Goal: Transaction & Acquisition: Purchase product/service

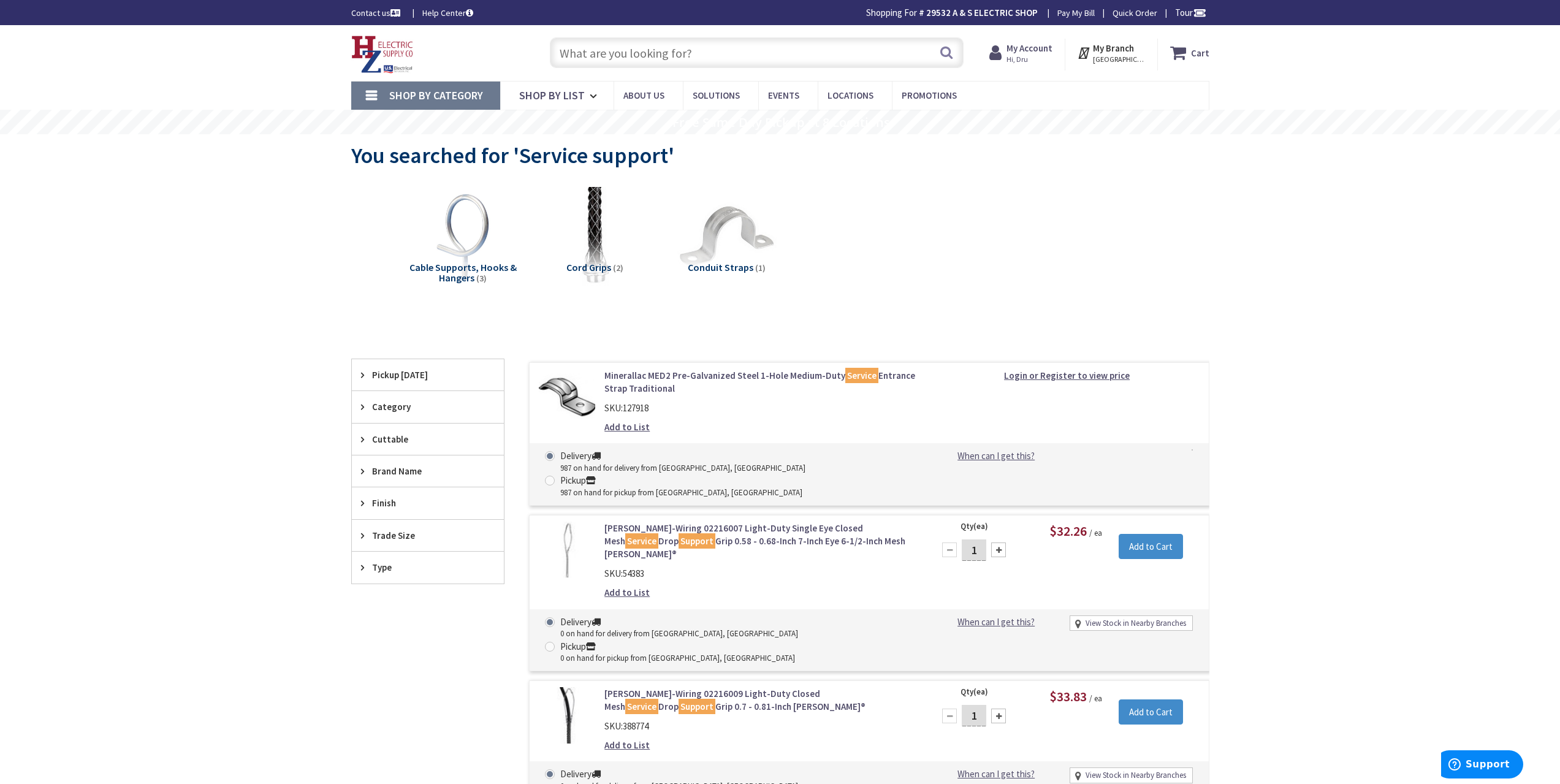
click at [612, 53] on input "text" at bounding box center [757, 53] width 414 height 31
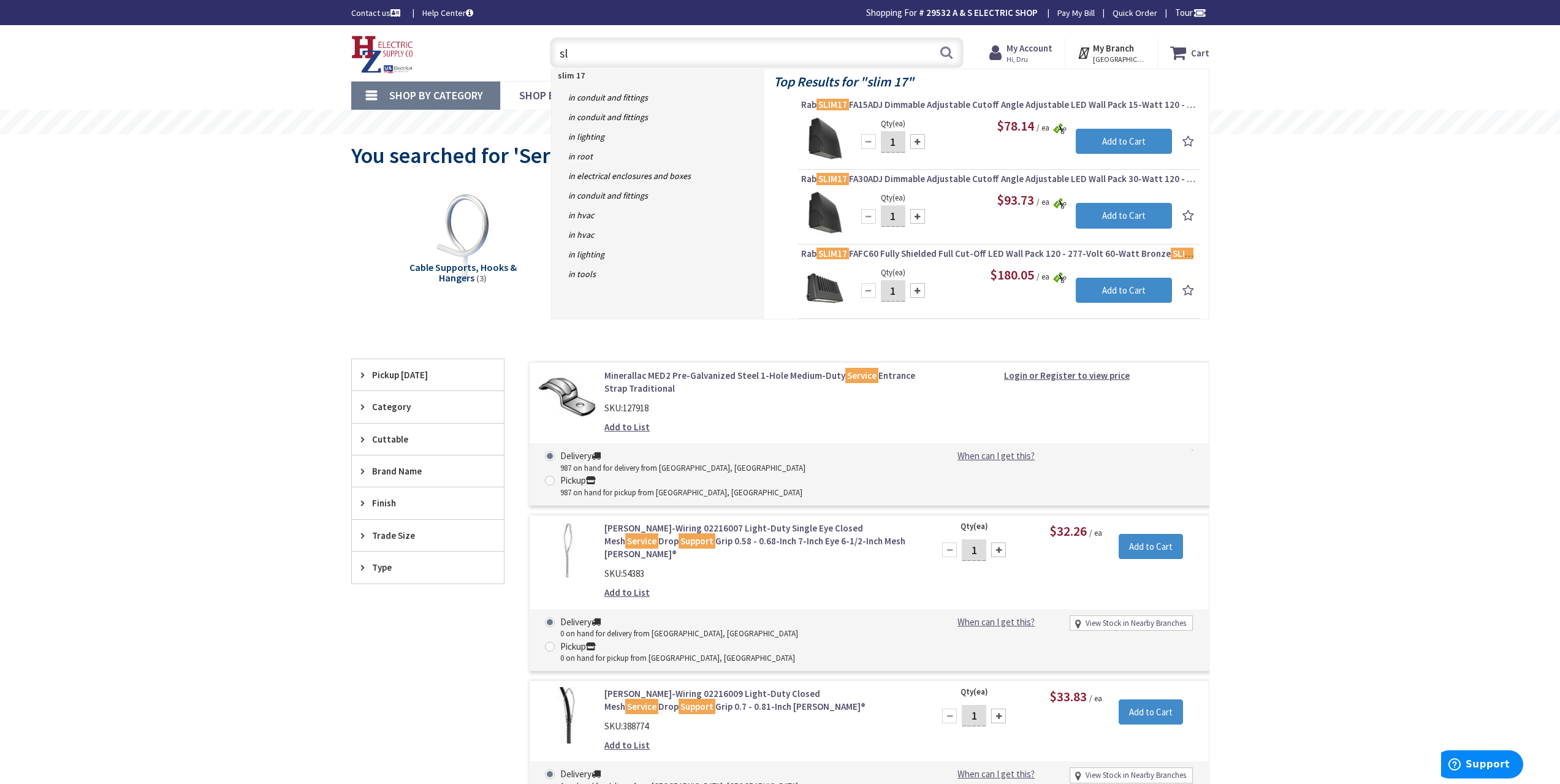
type input "s"
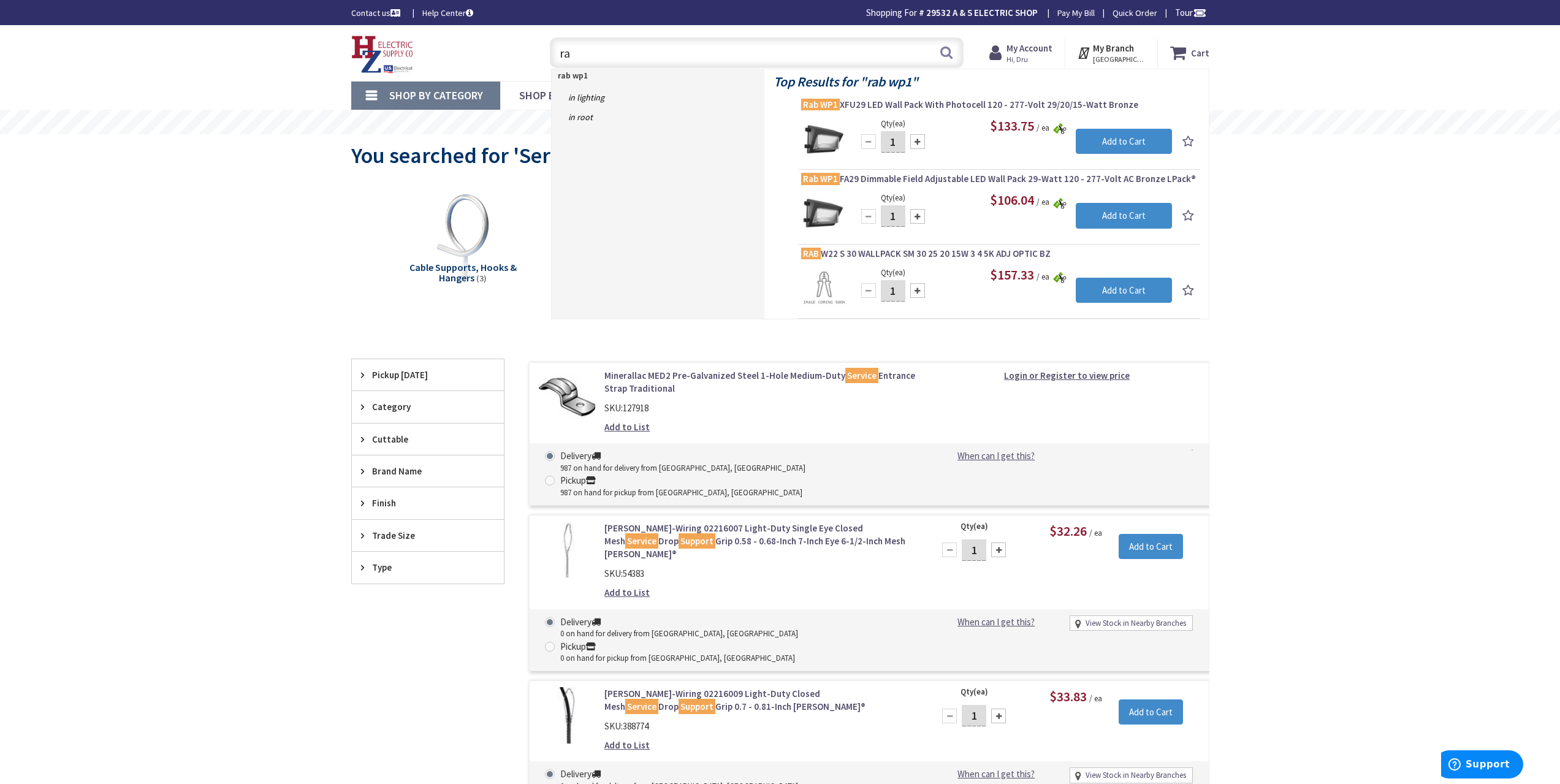
type input "r"
type input "x"
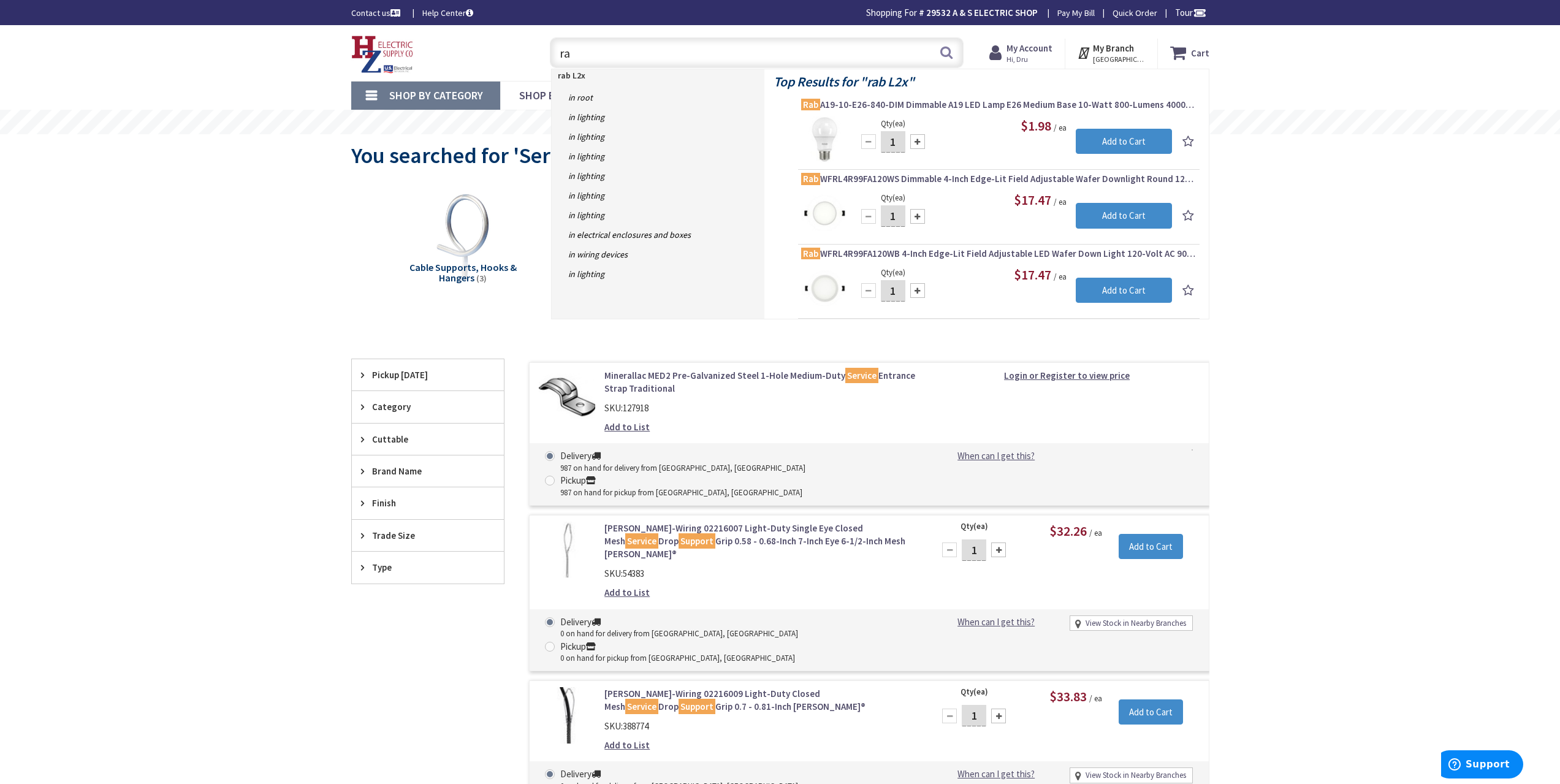
type input "r"
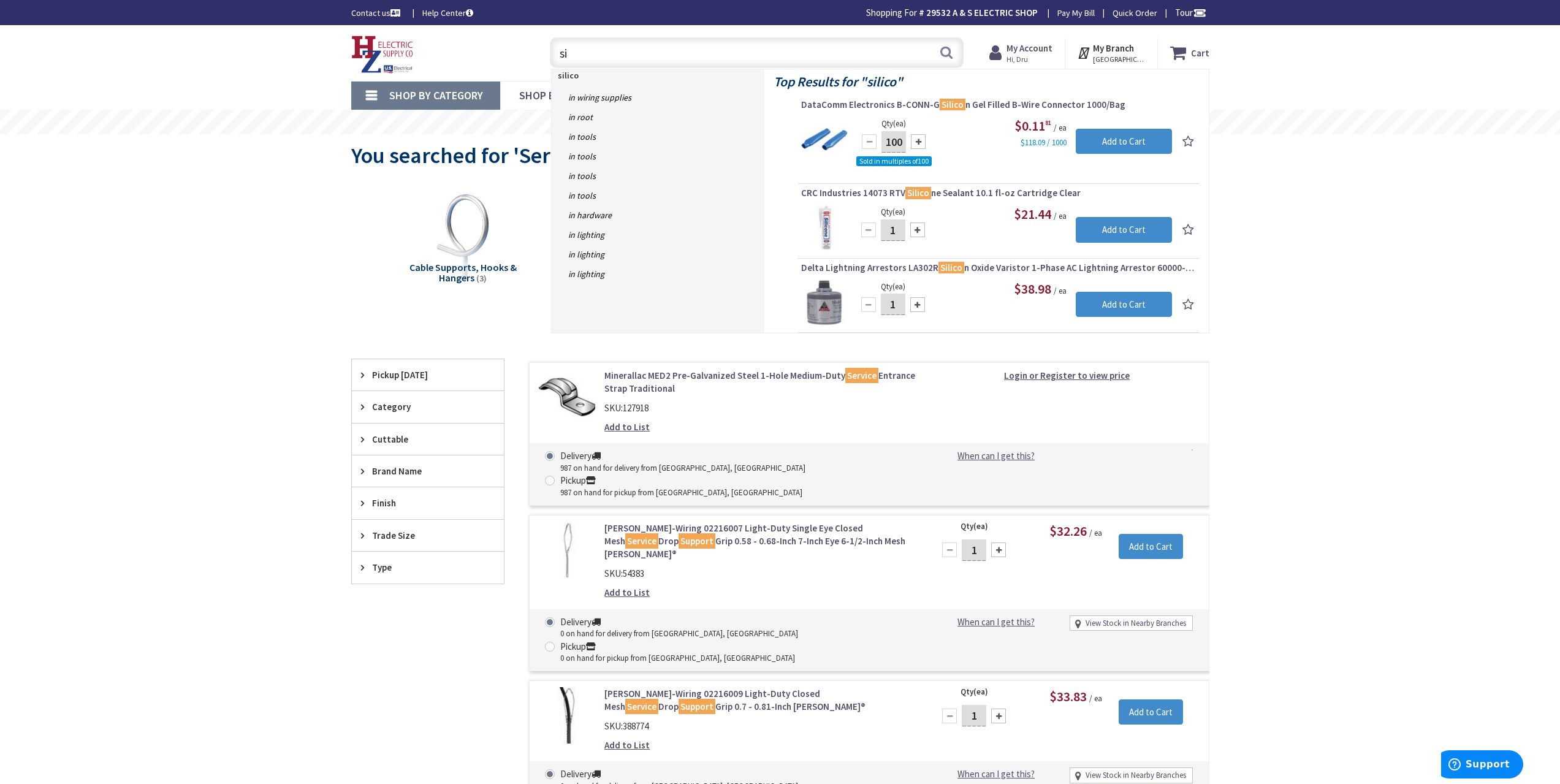
type input "s"
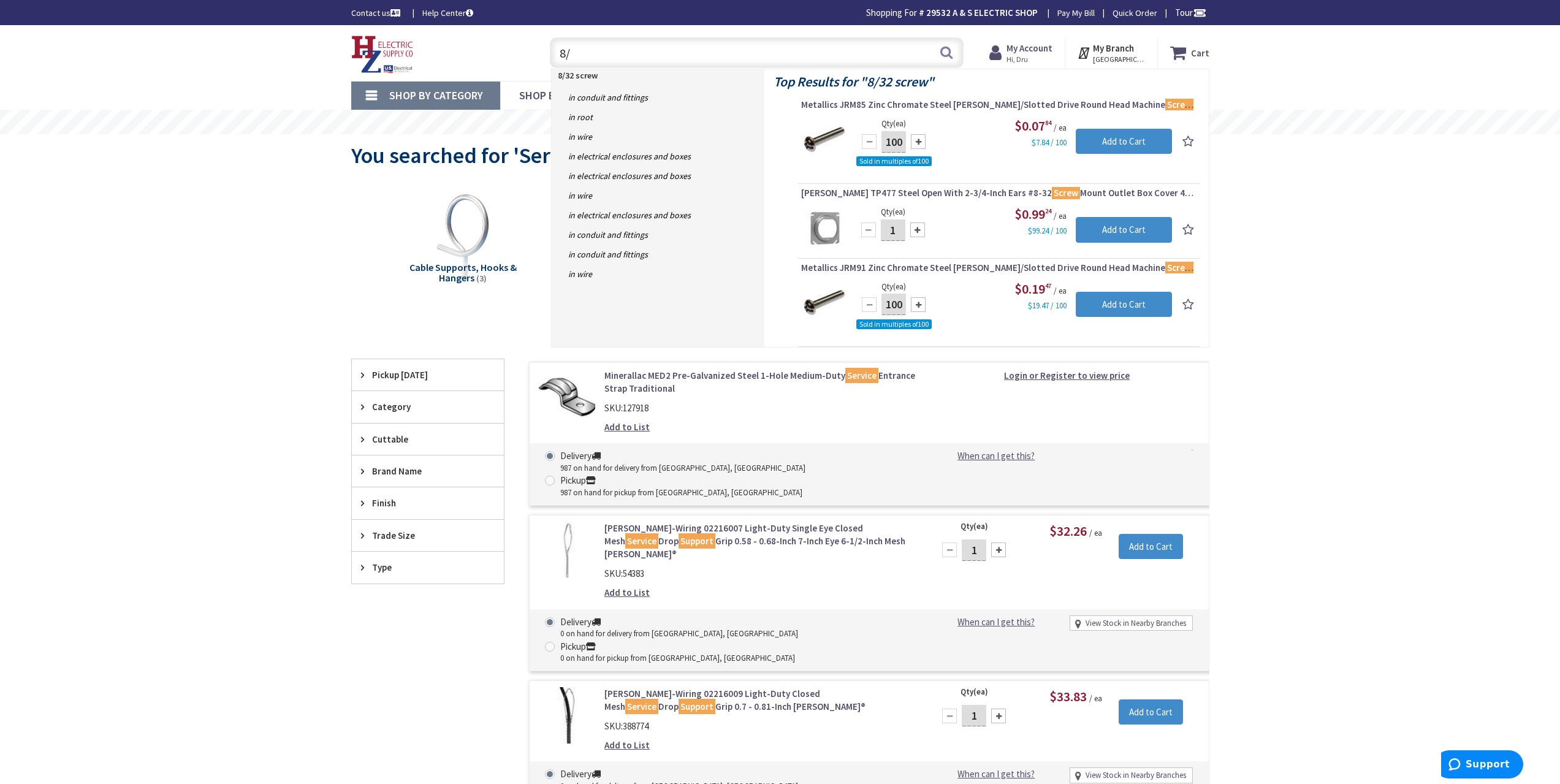
type input "8"
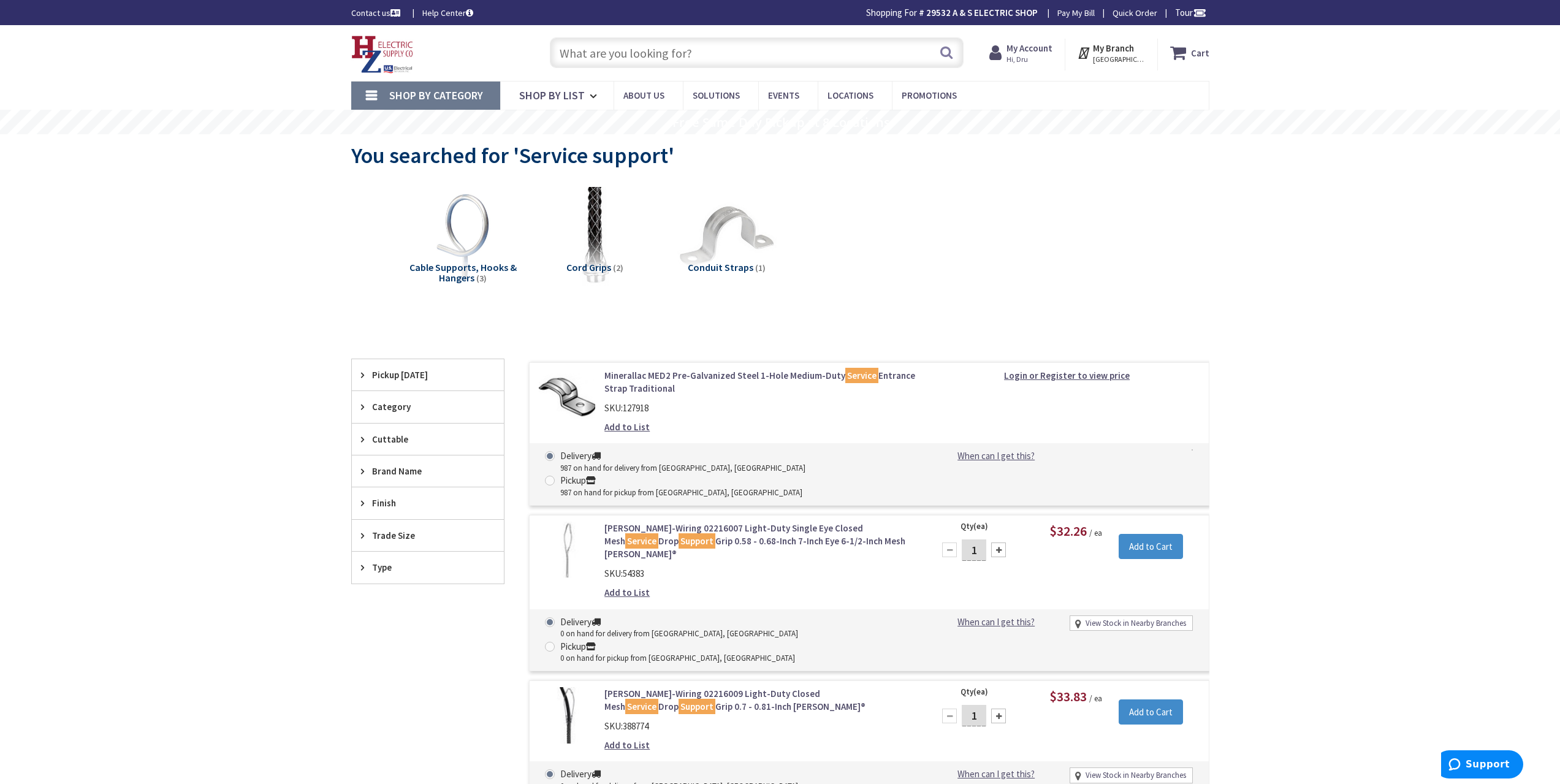
click at [450, 95] on span "Shop By Category" at bounding box center [436, 95] width 94 height 14
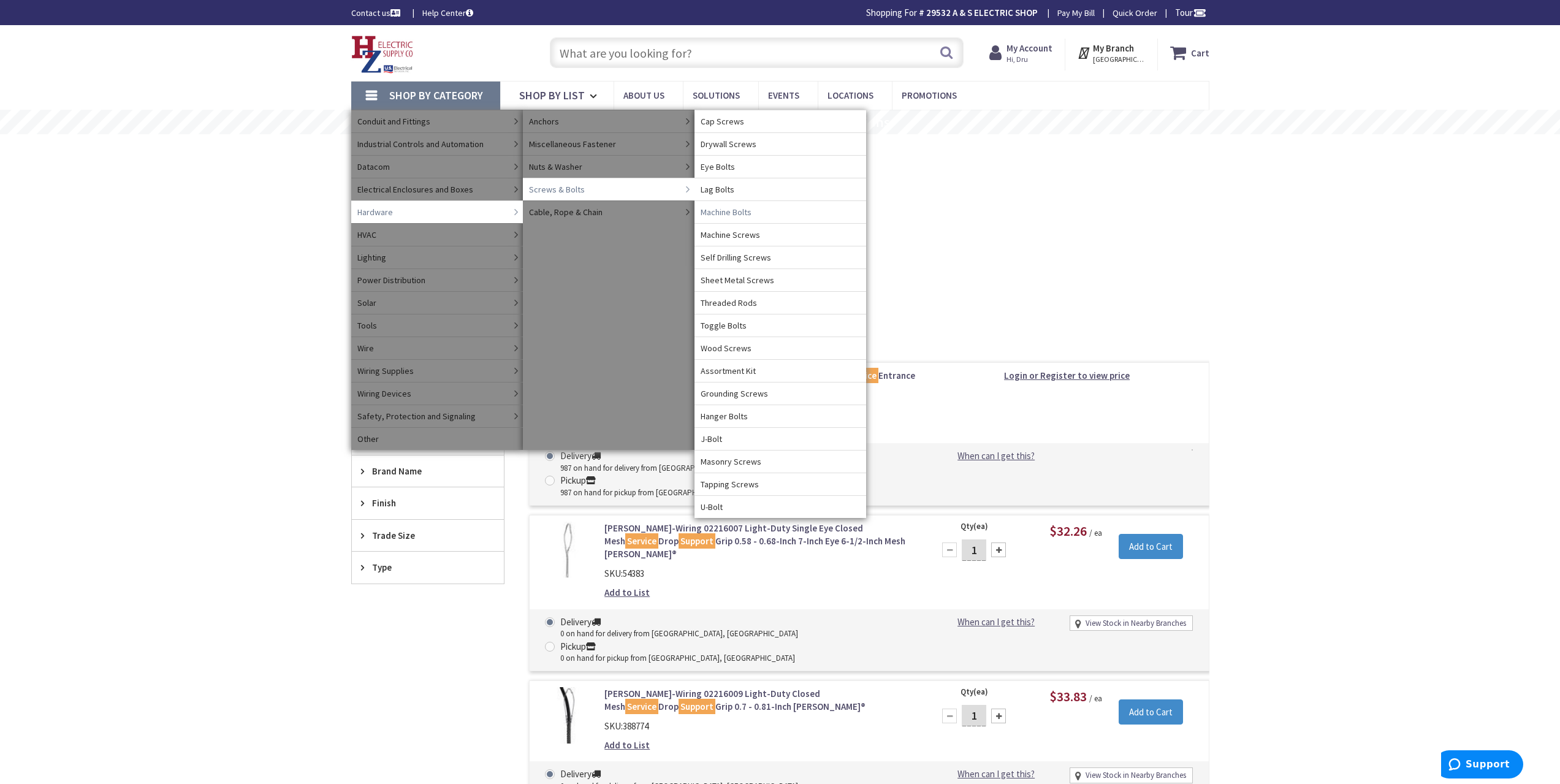
click at [729, 212] on span "Machine Bolts" at bounding box center [725, 212] width 51 height 12
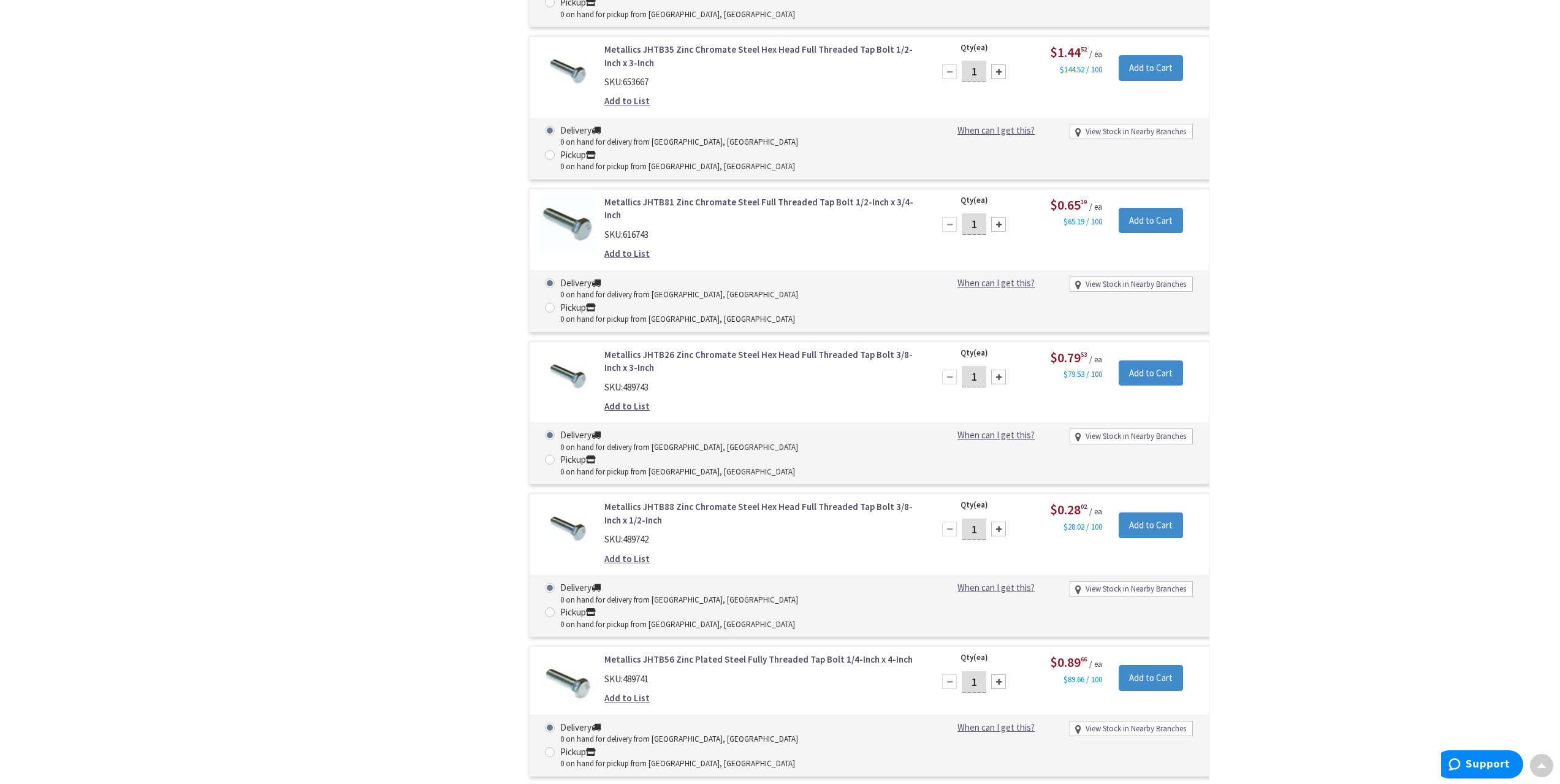
scroll to position [1227, 0]
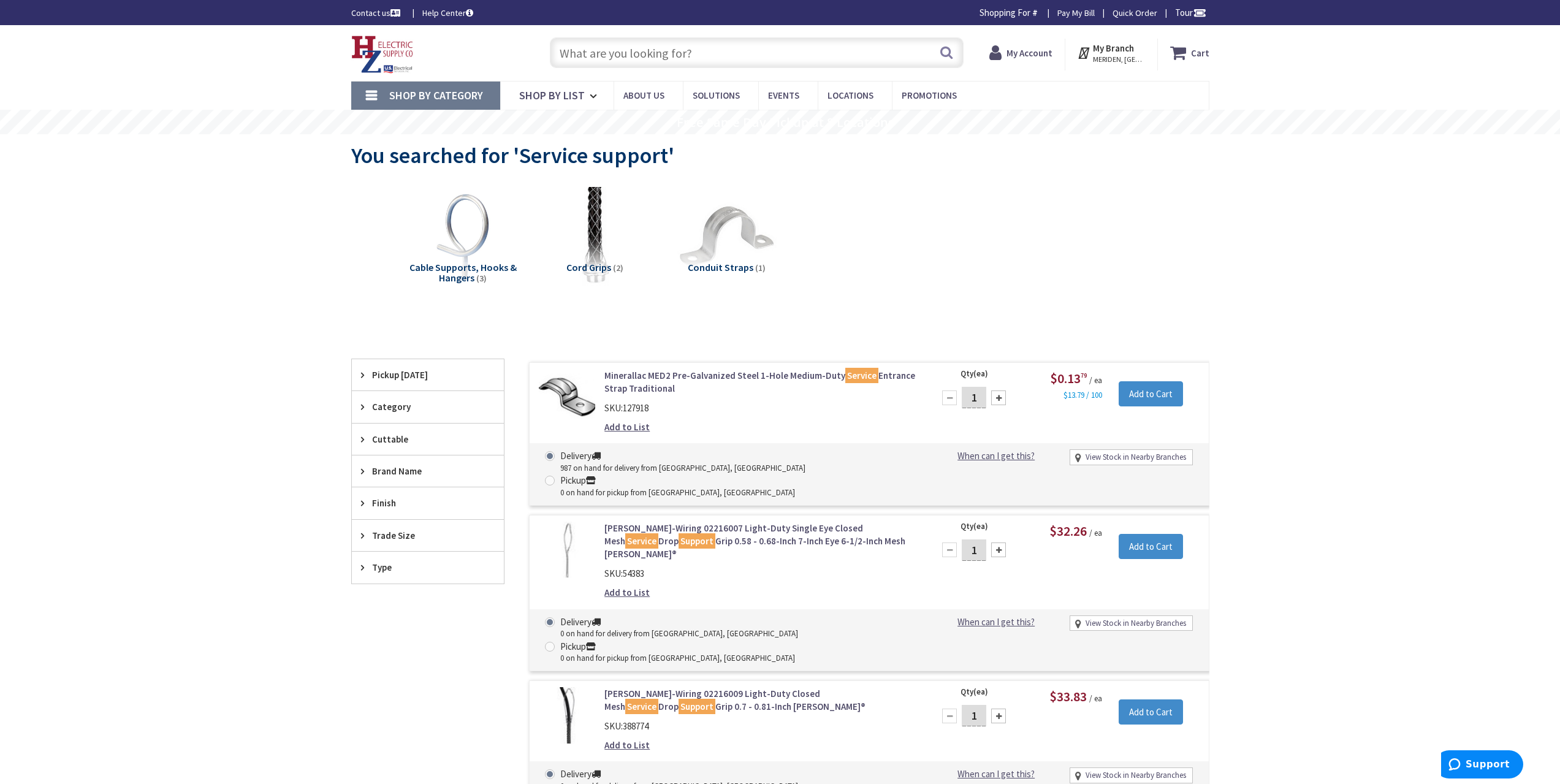
click at [430, 91] on span "Shop By Category" at bounding box center [436, 95] width 94 height 14
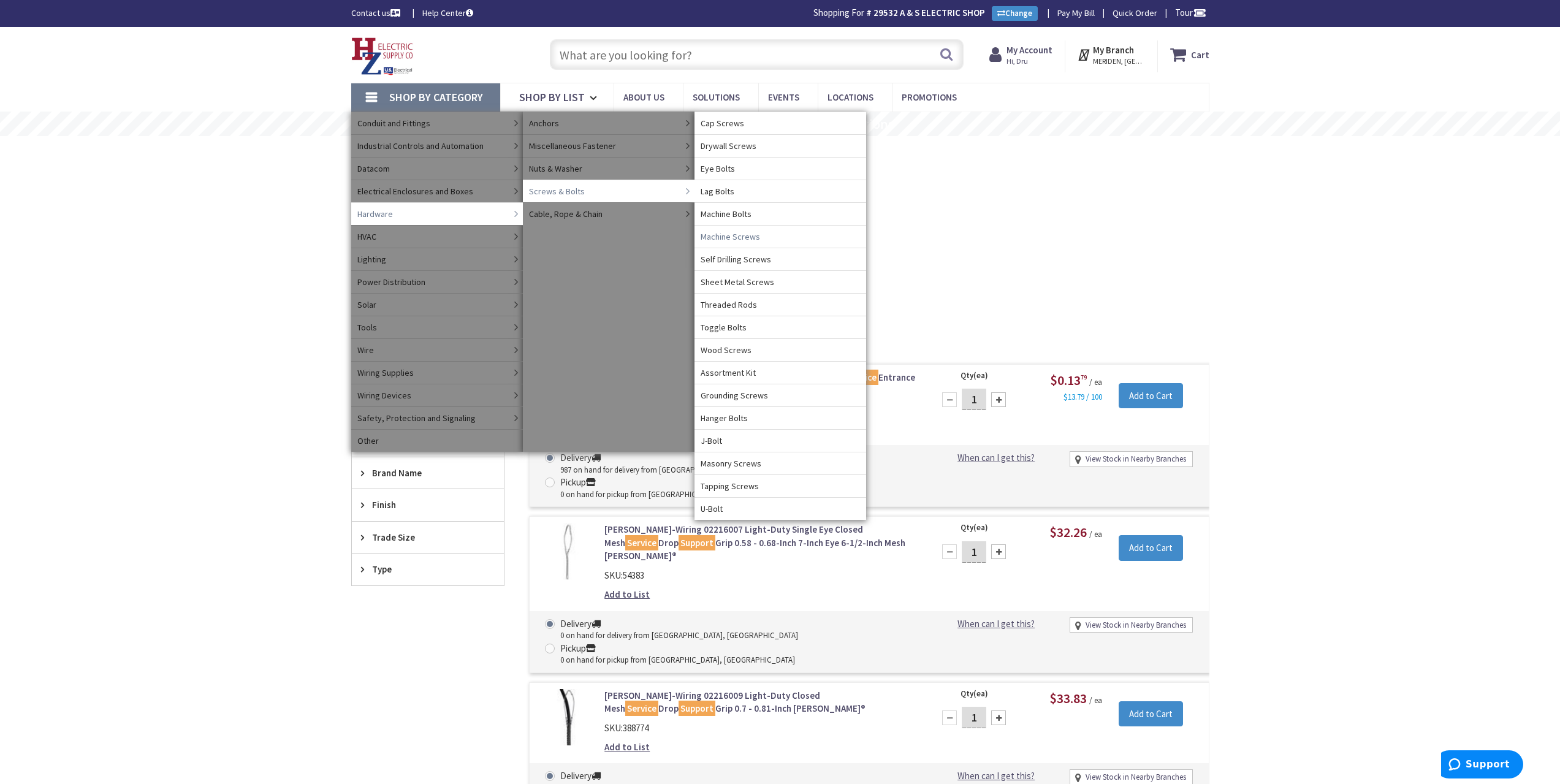
click at [753, 239] on span "Machine Screws" at bounding box center [730, 236] width 60 height 12
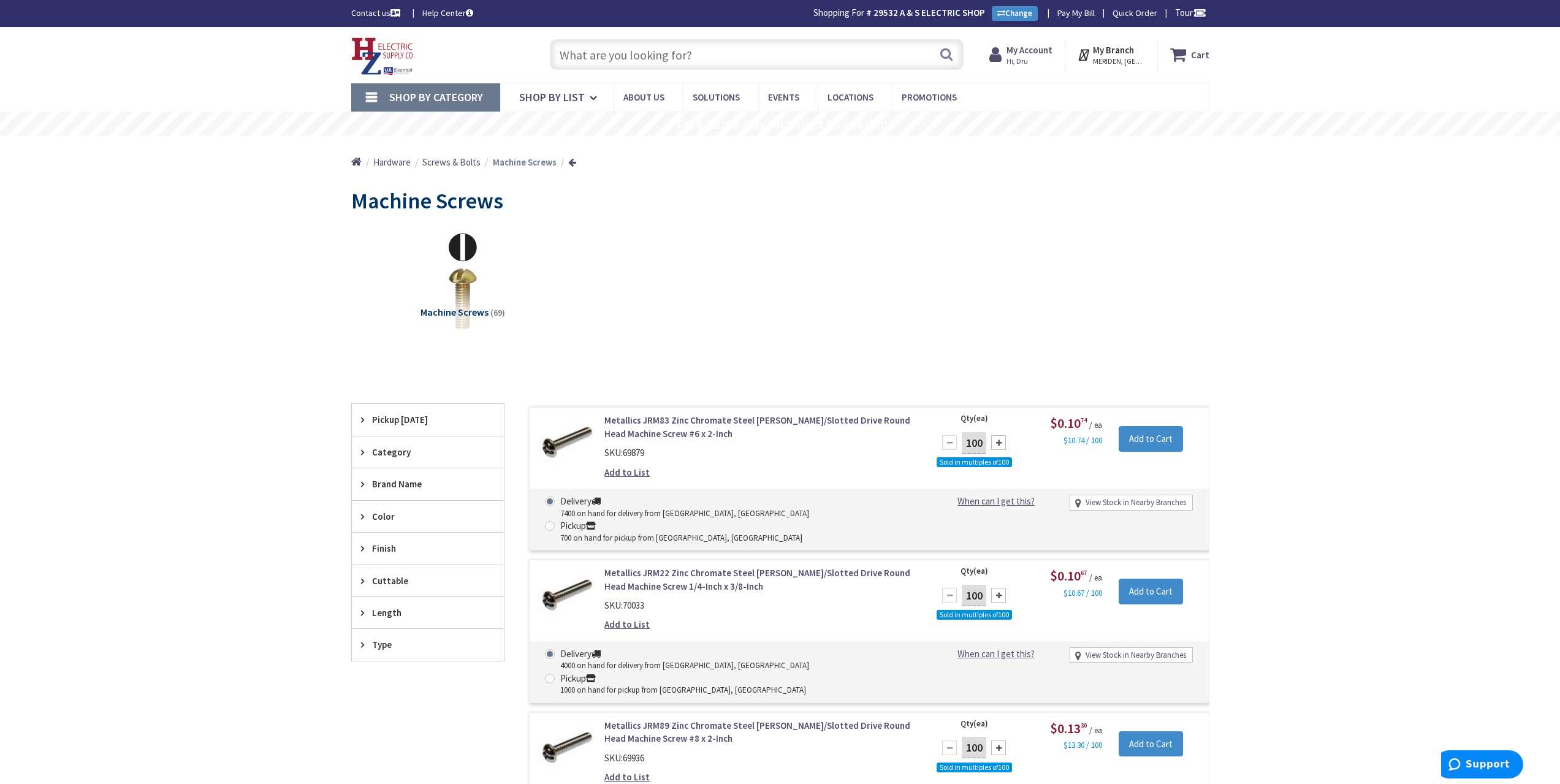
click at [475, 99] on span "Shop By Category" at bounding box center [436, 96] width 94 height 14
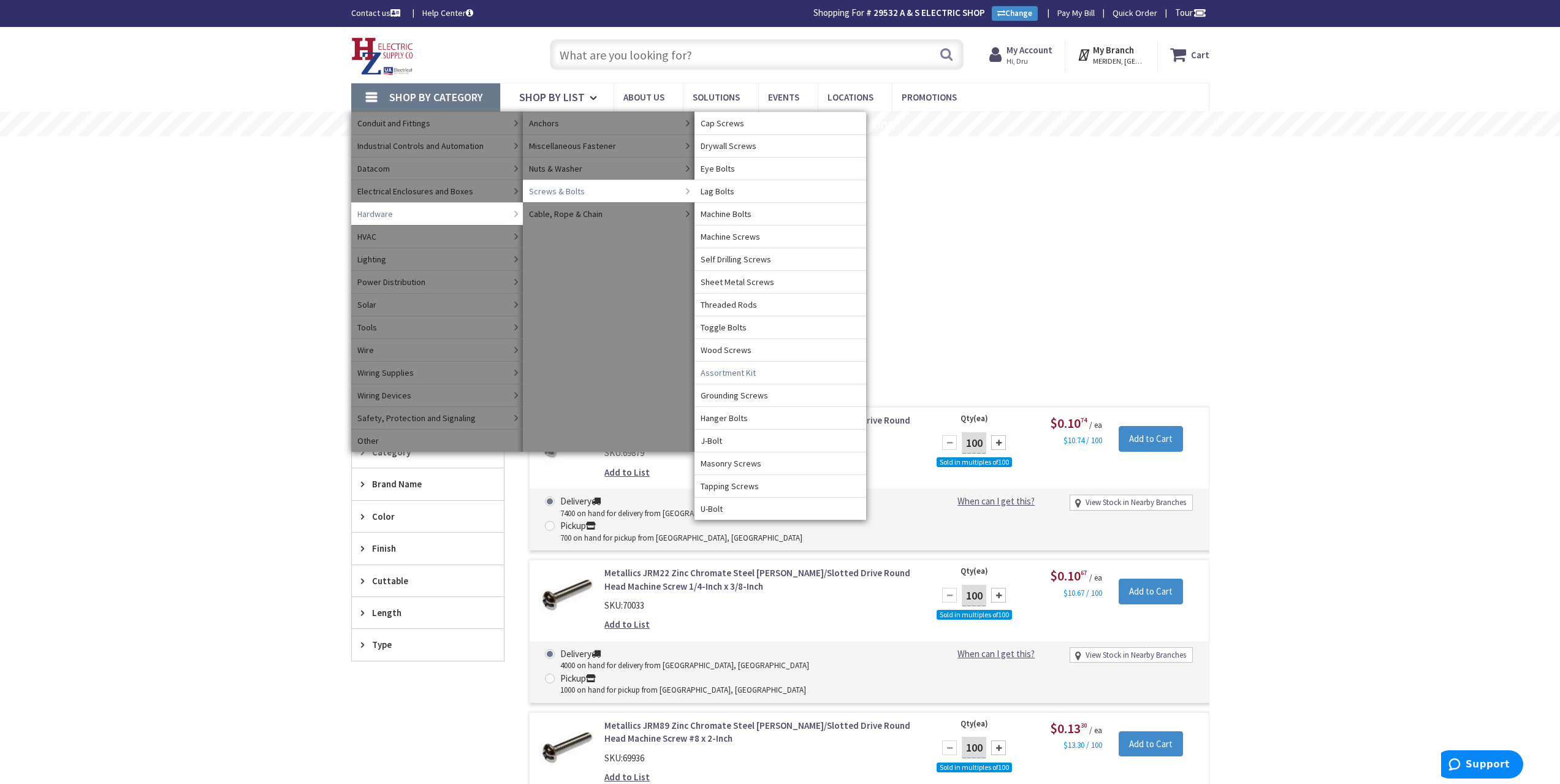
click at [749, 371] on span "Assortment Kit" at bounding box center [728, 372] width 55 height 12
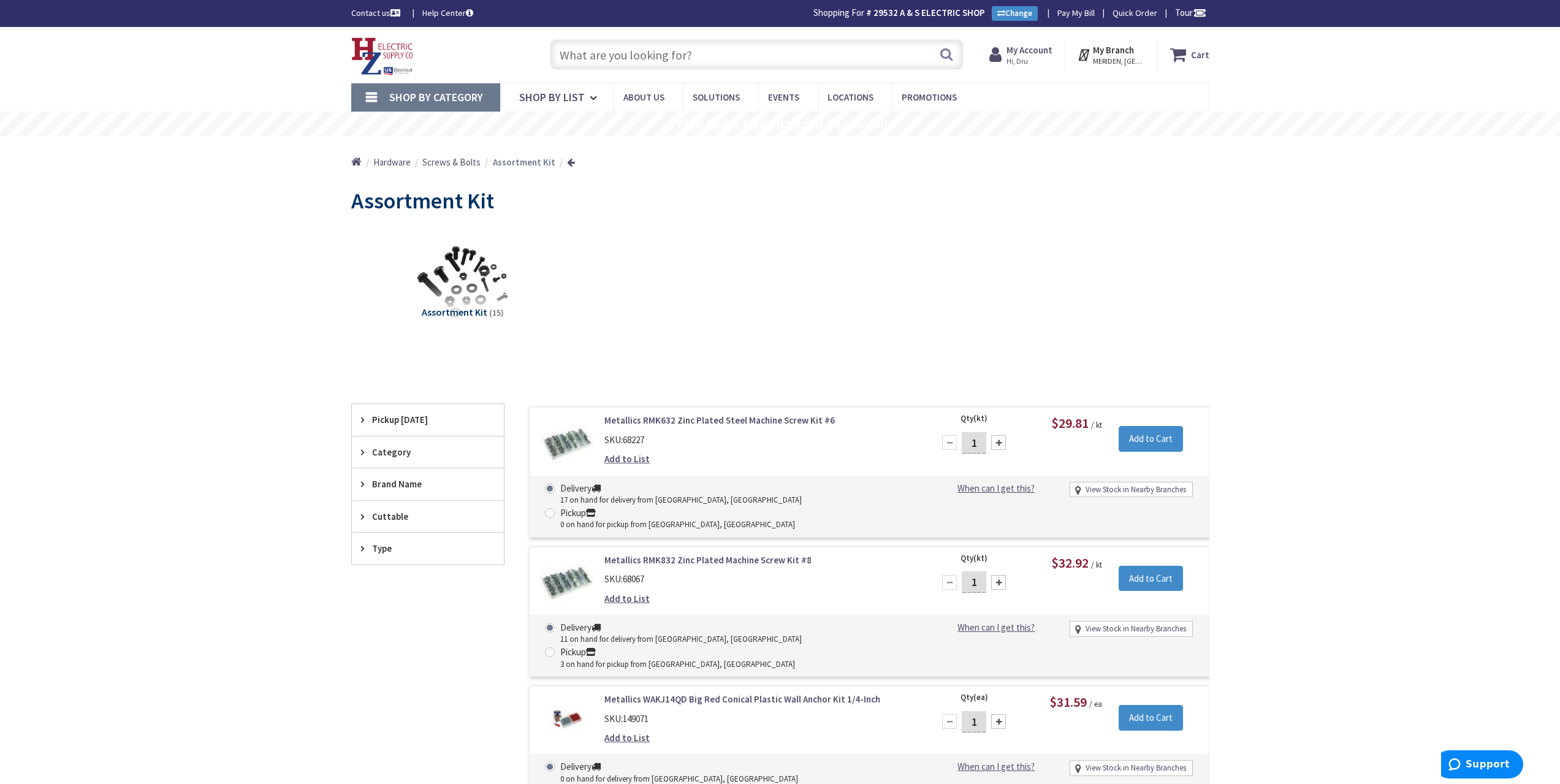
click at [473, 99] on span "Shop By Category" at bounding box center [436, 96] width 94 height 14
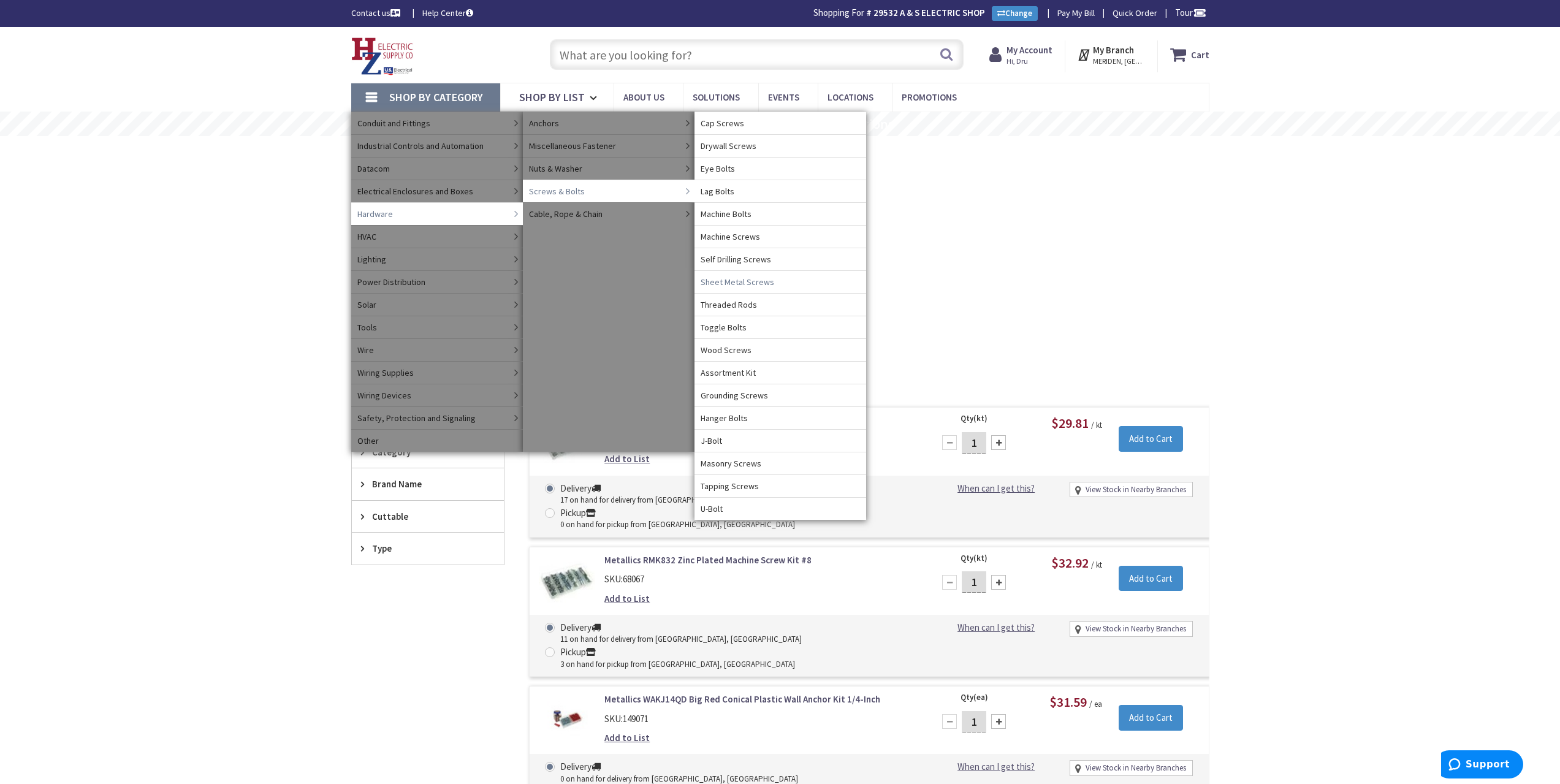
click at [733, 282] on span "Sheet Metal Screws" at bounding box center [737, 281] width 74 height 12
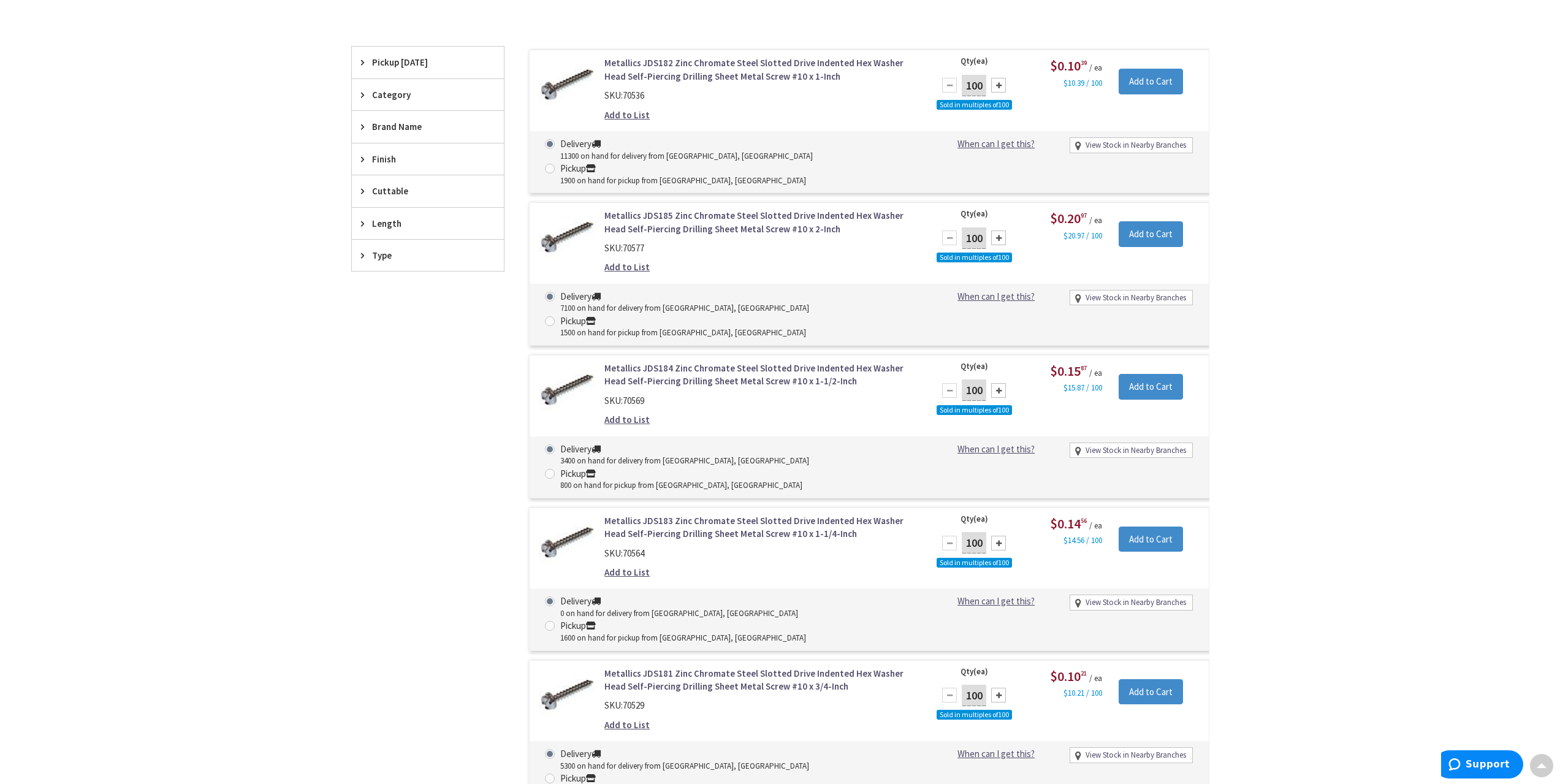
scroll to position [183, 0]
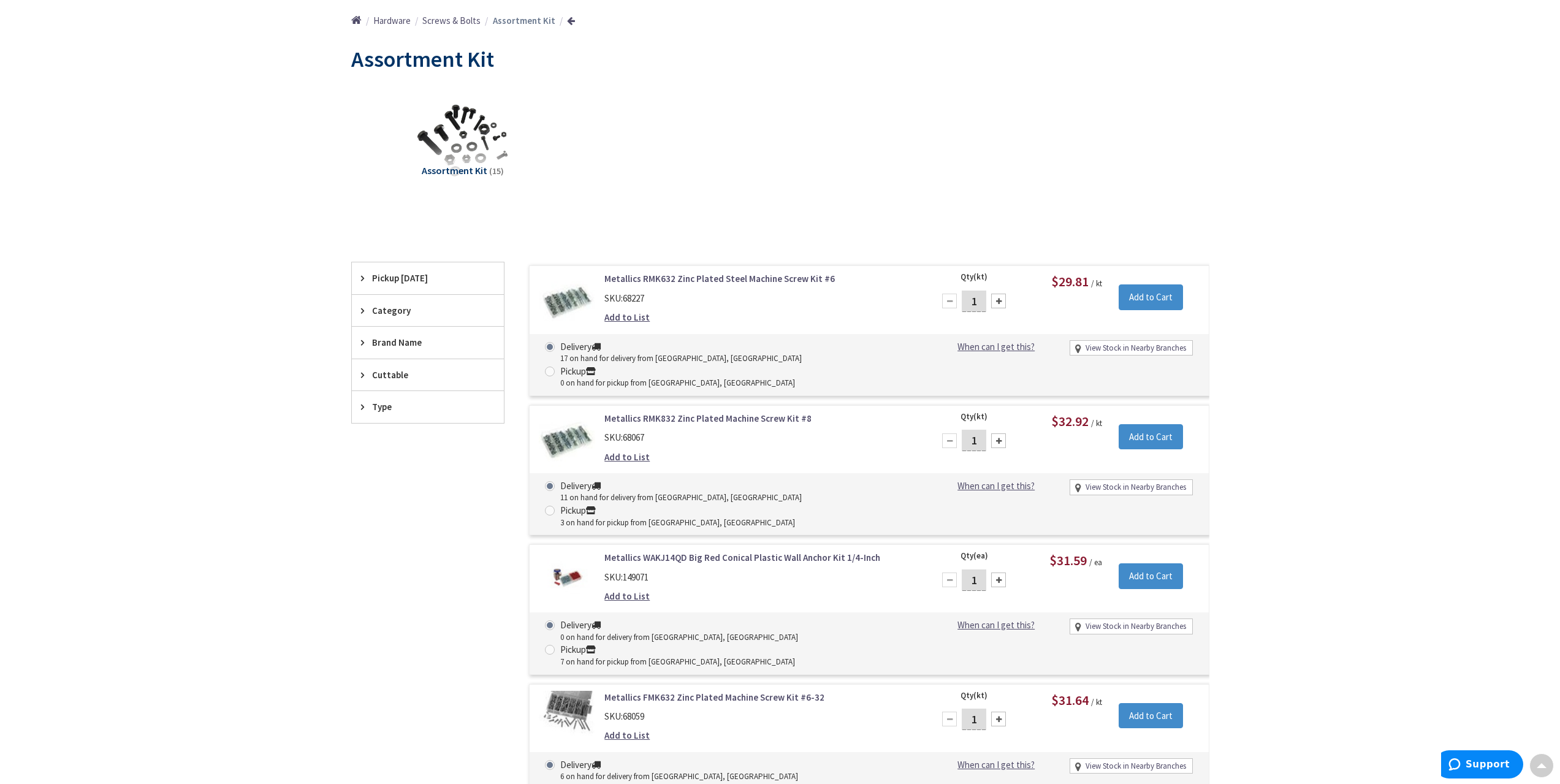
scroll to position [141, 0]
click at [389, 24] on span "Hardware" at bounding box center [392, 20] width 37 height 11
click at [467, 24] on span "Screws & Bolts" at bounding box center [451, 20] width 58 height 11
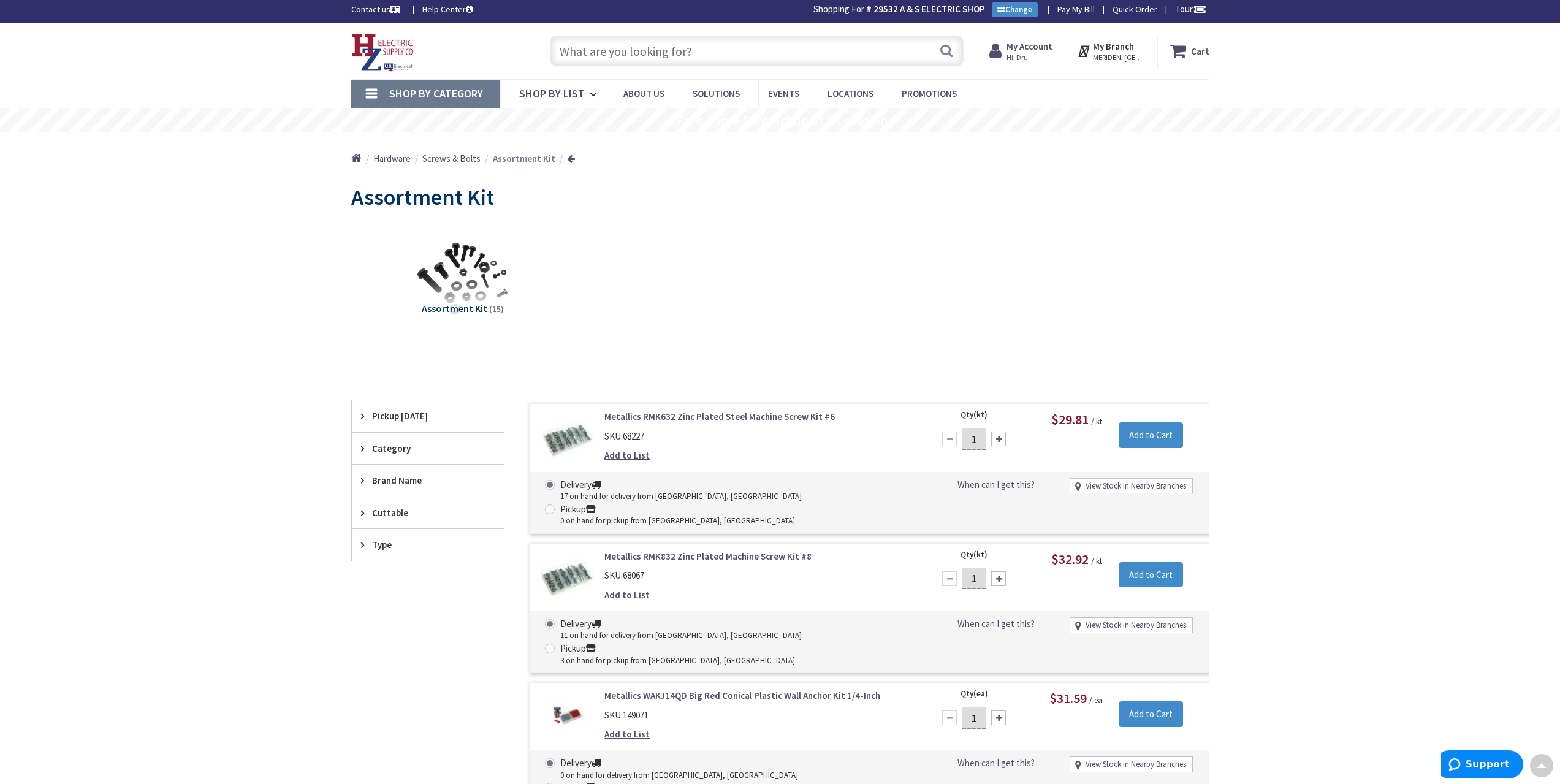
scroll to position [0, 0]
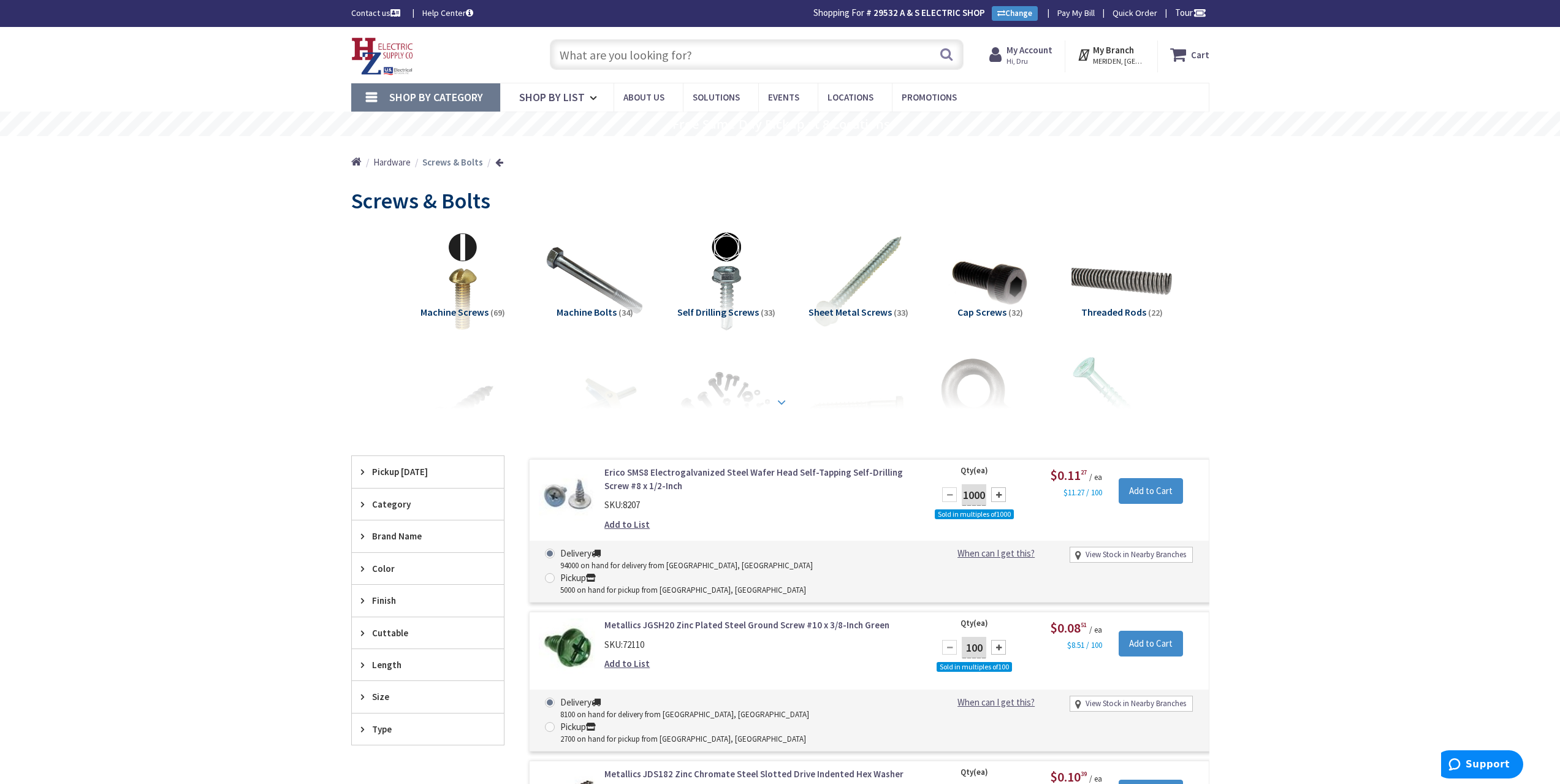
click at [780, 397] on strong at bounding box center [781, 396] width 15 height 14
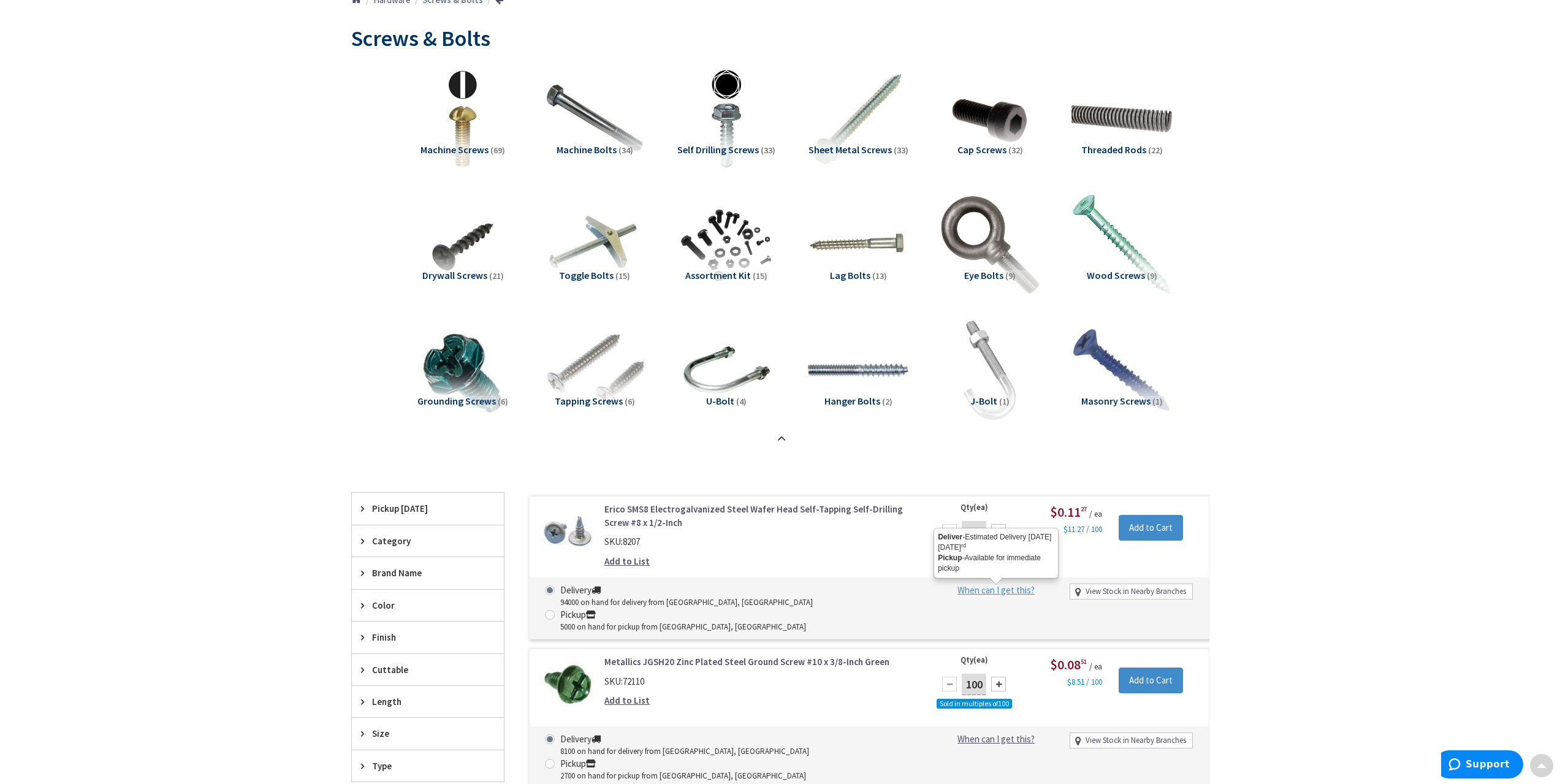
scroll to position [183, 0]
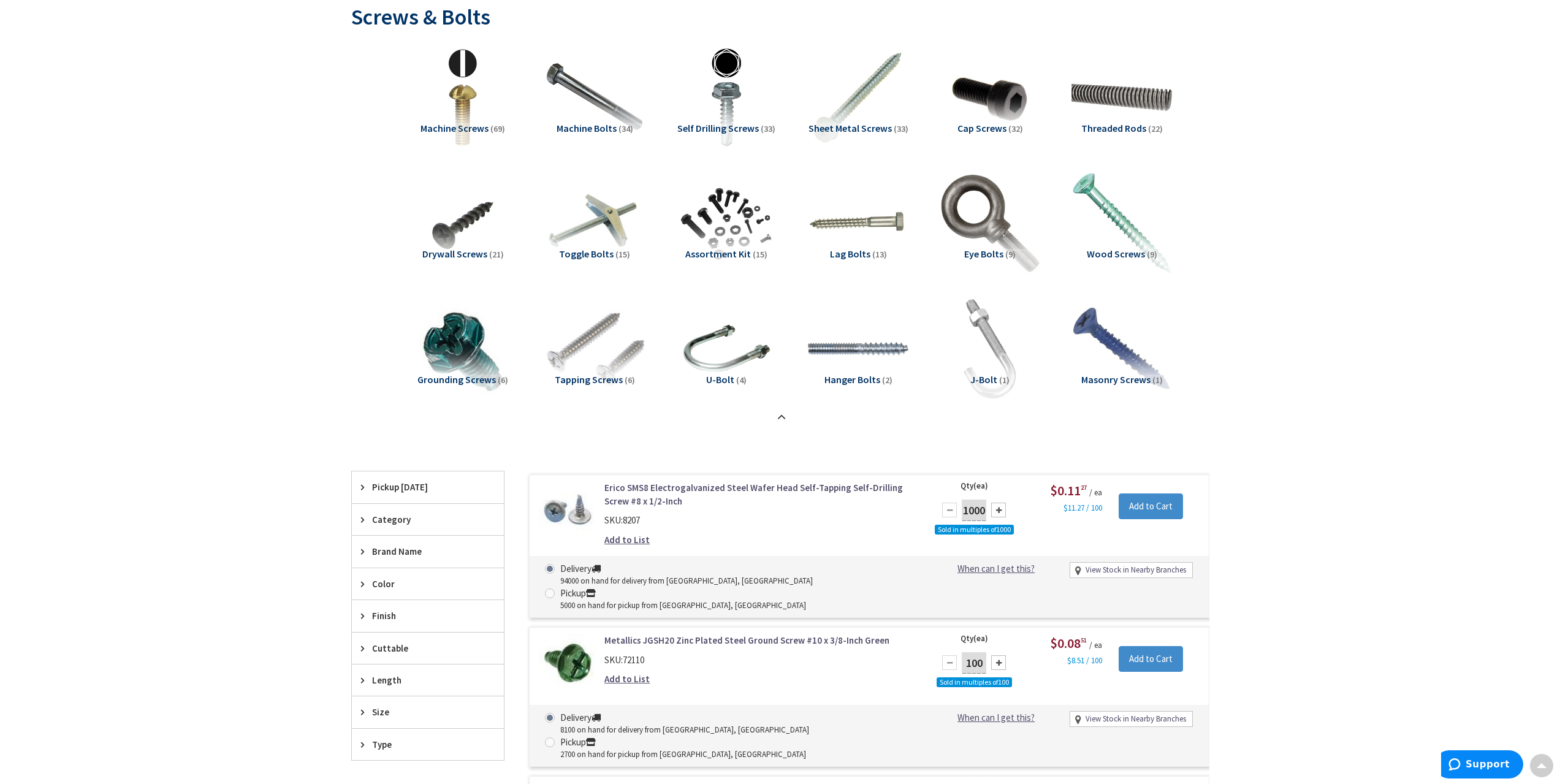
click at [472, 125] on span "Machine Screws" at bounding box center [454, 128] width 68 height 12
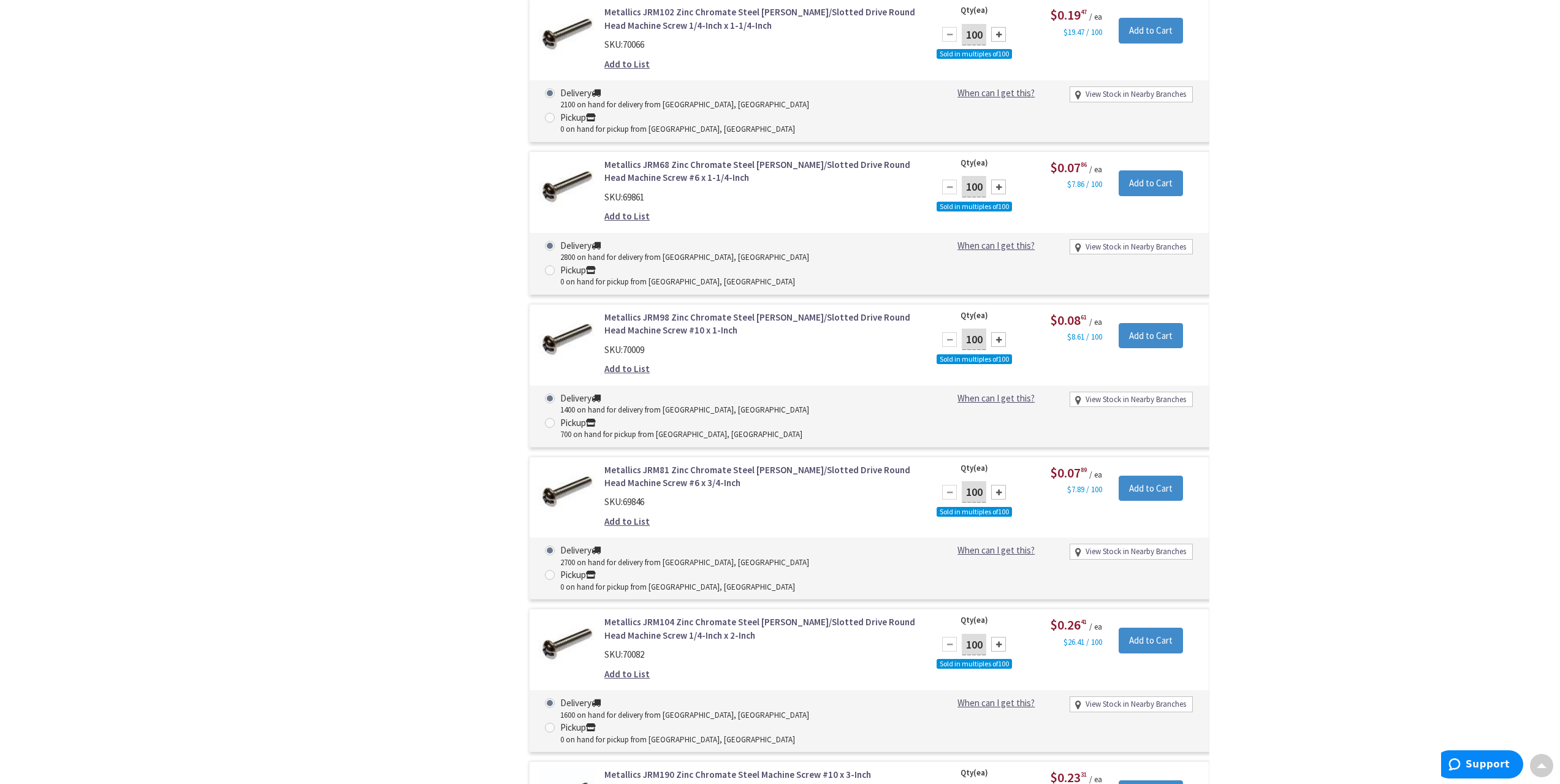
scroll to position [2838, 0]
